Goal: Task Accomplishment & Management: Use online tool/utility

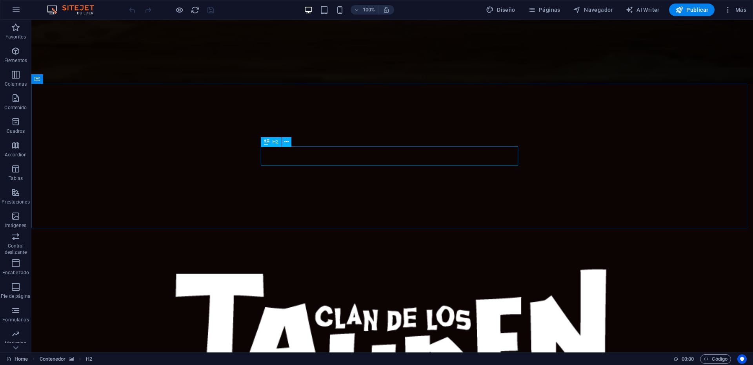
click at [272, 140] on div "H2" at bounding box center [271, 141] width 21 height 9
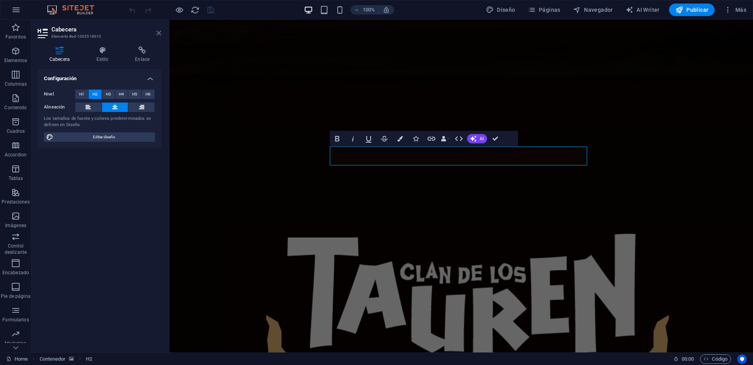
click at [157, 33] on icon at bounding box center [159, 33] width 5 height 6
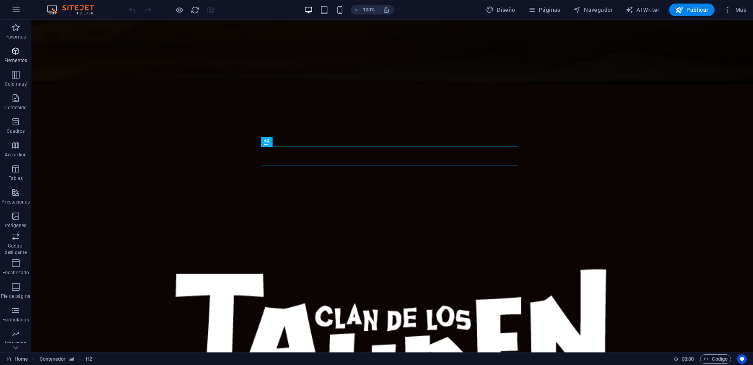
click at [16, 54] on icon "button" at bounding box center [15, 50] width 9 height 9
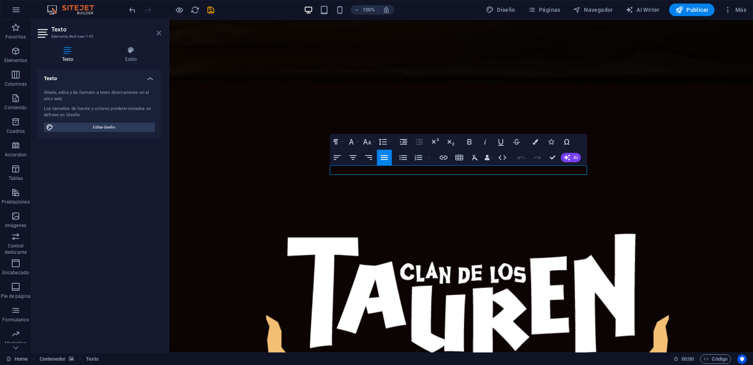
click at [158, 32] on icon at bounding box center [159, 33] width 5 height 6
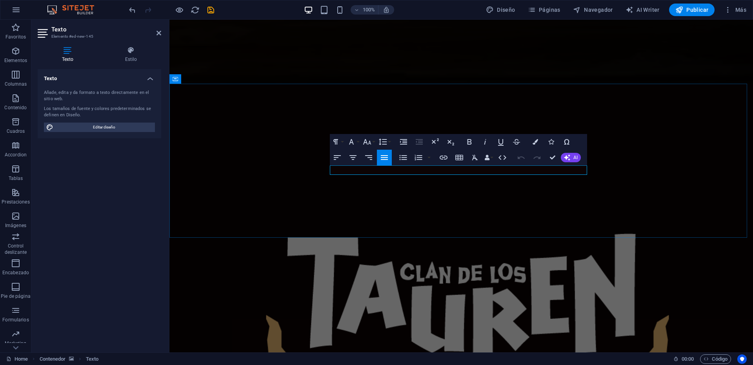
click at [351, 154] on icon "button" at bounding box center [352, 157] width 9 height 9
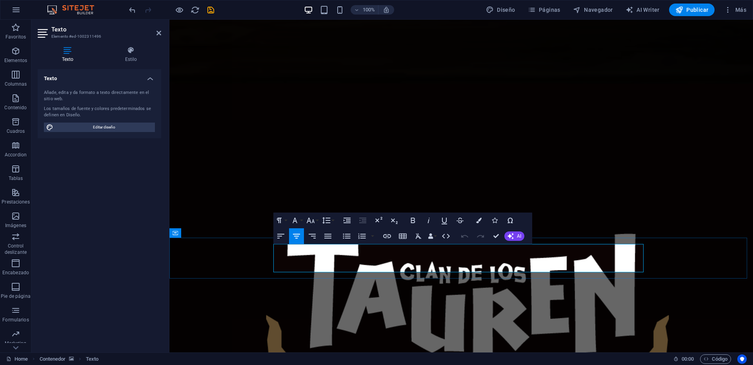
click at [311, 215] on button "Font Size" at bounding box center [312, 220] width 15 height 16
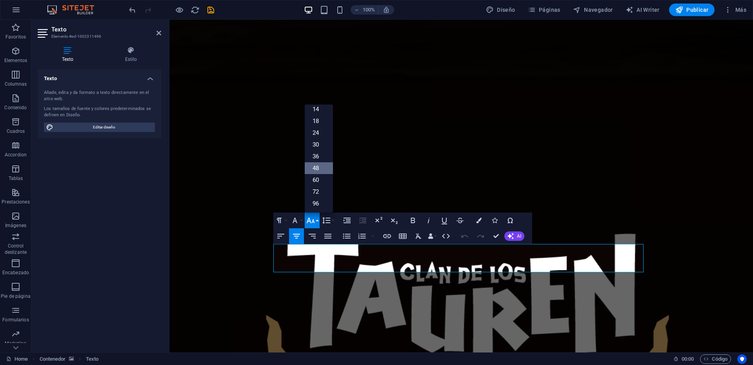
scroll to position [63, 0]
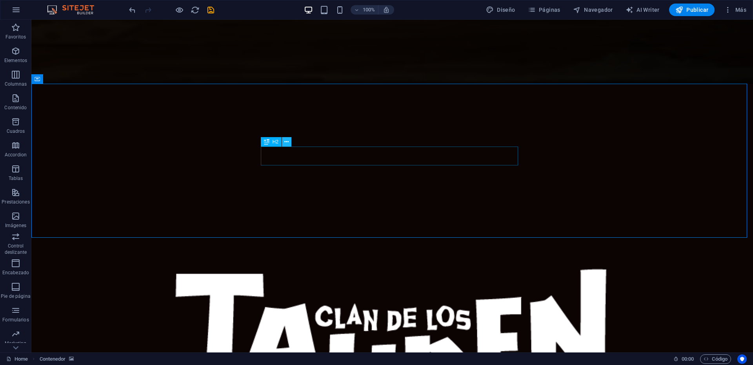
click at [288, 143] on icon at bounding box center [286, 142] width 4 height 8
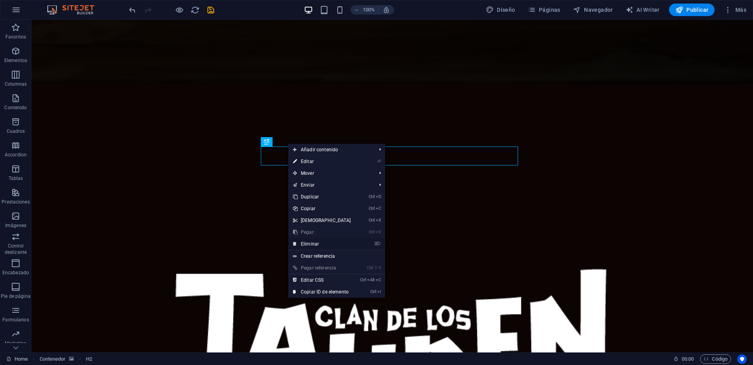
click at [310, 241] on link "⌦ Eliminar" at bounding box center [321, 244] width 67 height 12
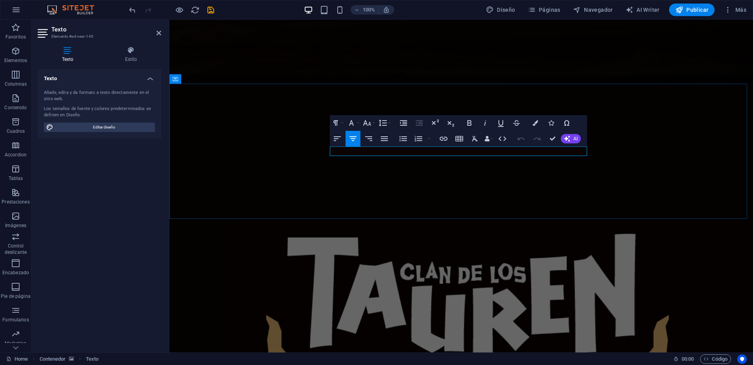
drag, startPoint x: 428, startPoint y: 150, endPoint x: 421, endPoint y: 148, distance: 7.7
click at [370, 124] on icon "button" at bounding box center [367, 122] width 8 height 5
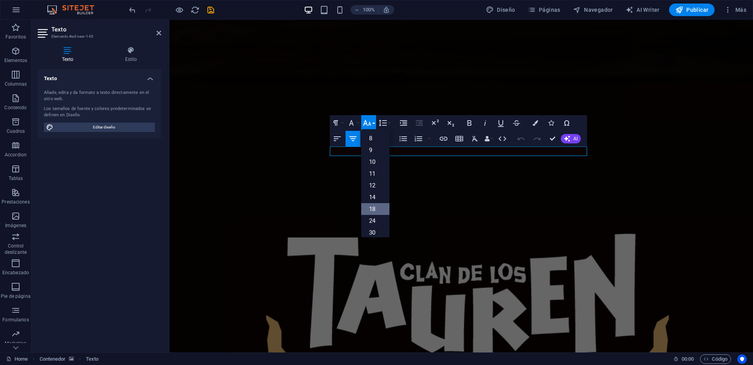
click at [376, 207] on link "18" at bounding box center [375, 209] width 28 height 12
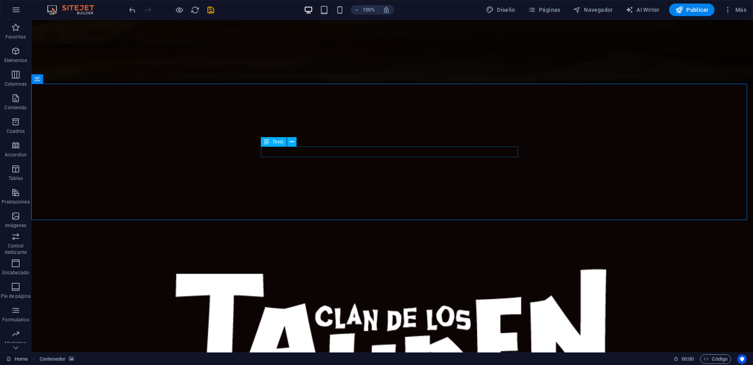
click at [275, 140] on span "Texto" at bounding box center [278, 141] width 11 height 5
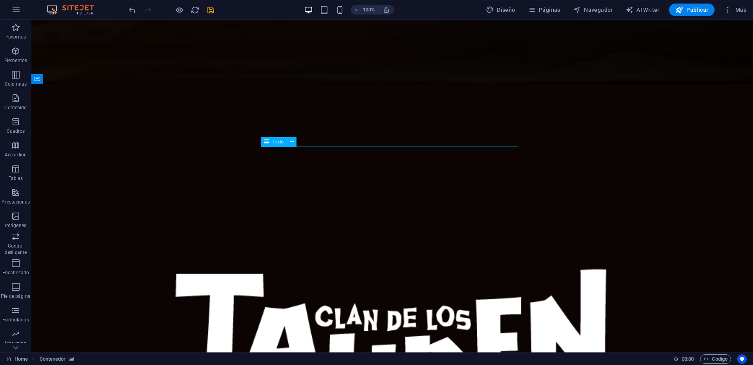
click at [275, 140] on span "Texto" at bounding box center [278, 141] width 11 height 5
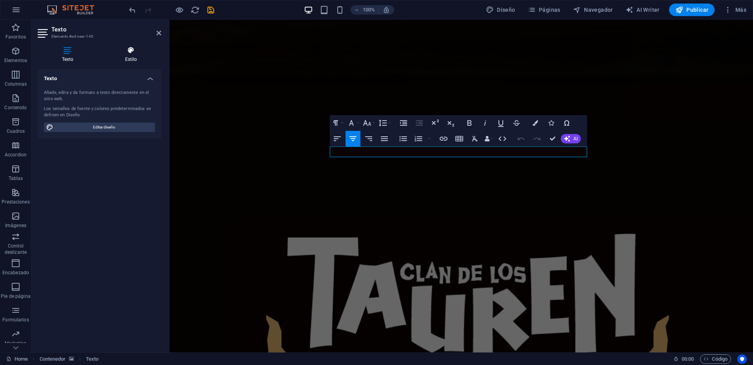
click at [126, 54] on icon at bounding box center [131, 50] width 60 height 8
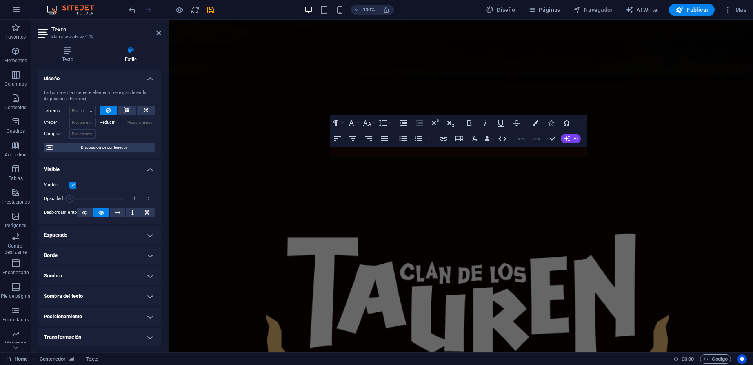
drag, startPoint x: 121, startPoint y: 196, endPoint x: 51, endPoint y: 196, distance: 69.8
click at [51, 196] on div "Opacidad 1 %" at bounding box center [99, 199] width 111 height 12
type input "100"
drag, startPoint x: 70, startPoint y: 199, endPoint x: 154, endPoint y: 197, distance: 84.0
click at [155, 197] on div "Visible Opacidad 100 % Desbordamiento" at bounding box center [100, 199] width 124 height 50
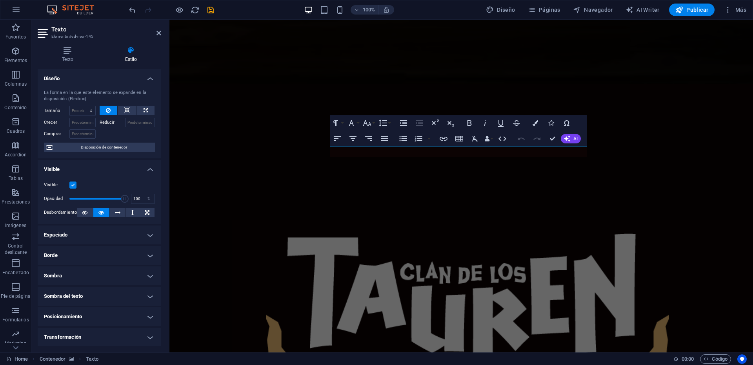
click at [73, 185] on label at bounding box center [72, 184] width 7 height 7
click at [0, 0] on input "Visible" at bounding box center [0, 0] width 0 height 0
click at [162, 35] on aside "Texto Elemento #ed-new-145 Texto Estilo Texto Añade, edita y da formato a texto…" at bounding box center [100, 186] width 138 height 332
click at [159, 35] on icon at bounding box center [159, 33] width 5 height 6
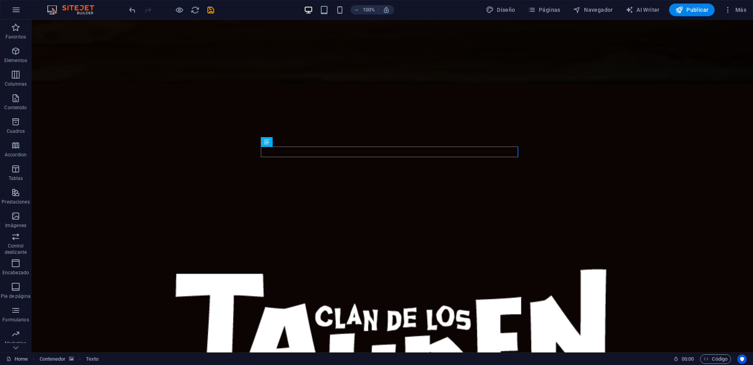
click at [213, 15] on div at bounding box center [172, 10] width 88 height 13
click at [212, 13] on icon "save" at bounding box center [210, 9] width 9 height 9
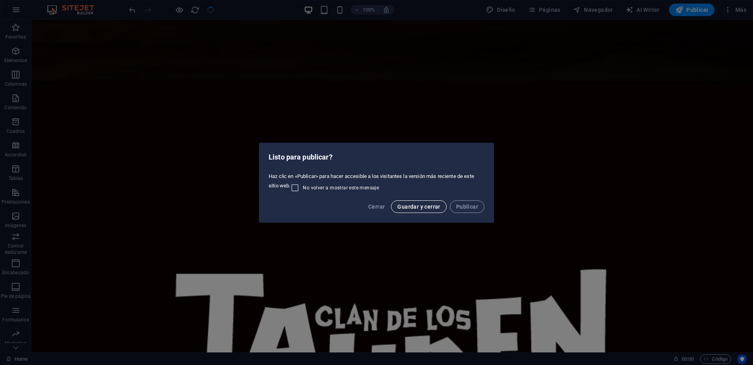
click at [418, 209] on span "Guardar y cerrar" at bounding box center [418, 206] width 43 height 6
